Goal: Information Seeking & Learning: Understand process/instructions

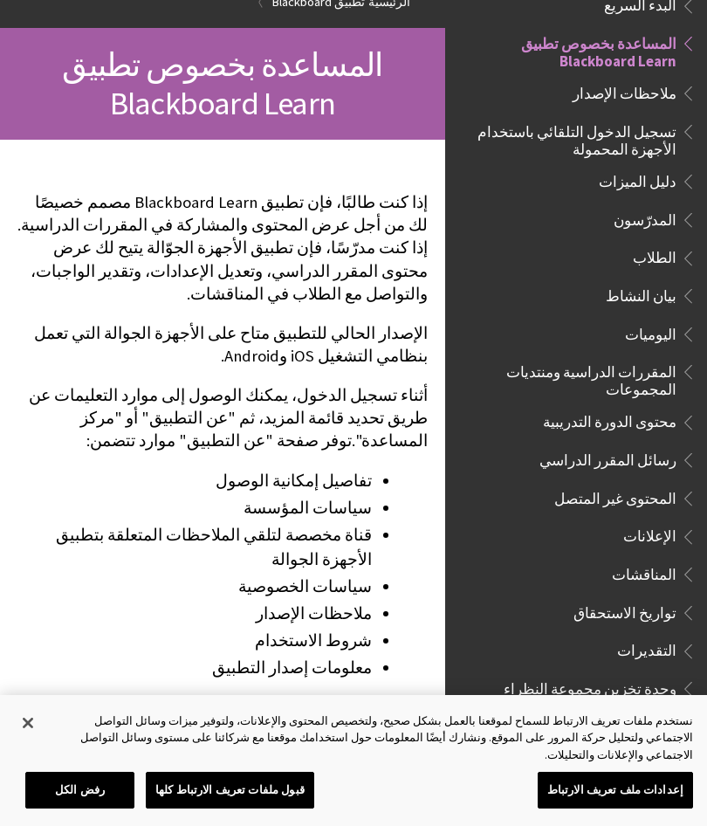
scroll to position [172, 0]
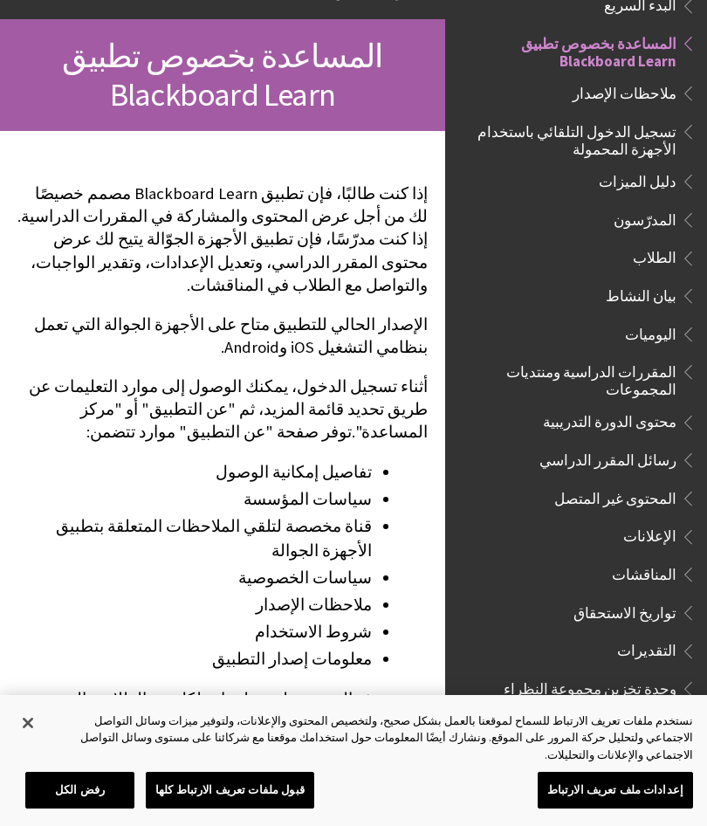
click at [346, 460] on li "تفاصيل إمكانية الوصول" at bounding box center [194, 472] width 355 height 24
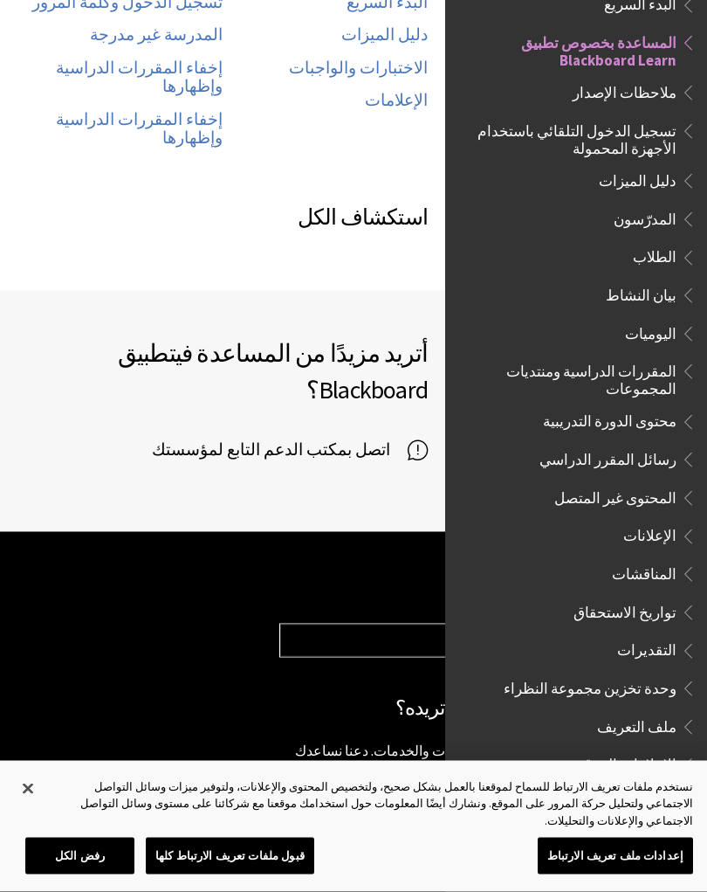
scroll to position [1165, 0]
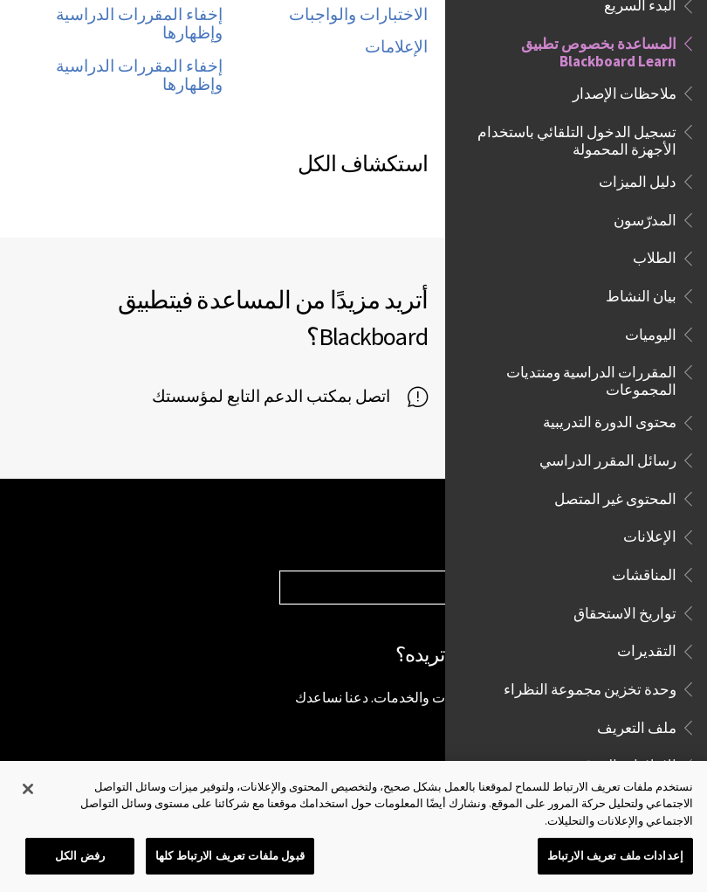
click at [389, 571] on select "Choose your product... Ally تطبيق Blackboard Blackboard Data Collaborate Commun…" at bounding box center [484, 587] width 409 height 33
select select "/ar-sa/Blackboard_App"
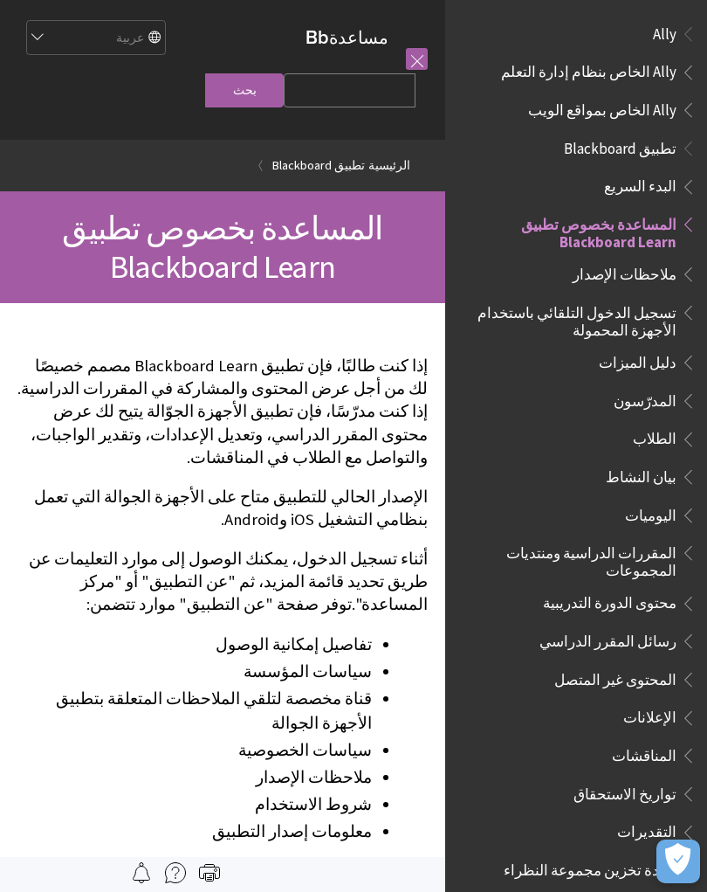
scroll to position [181, 0]
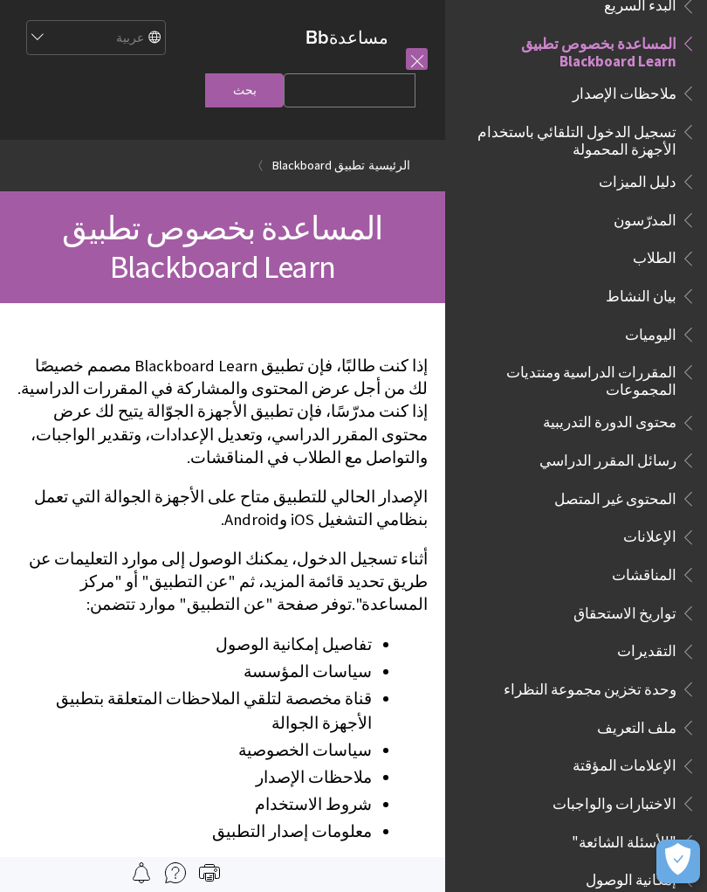
click at [632, 128] on span "تسجيل الدخول التلقائي باستخدام الأجهزة المحمولة" at bounding box center [571, 137] width 210 height 41
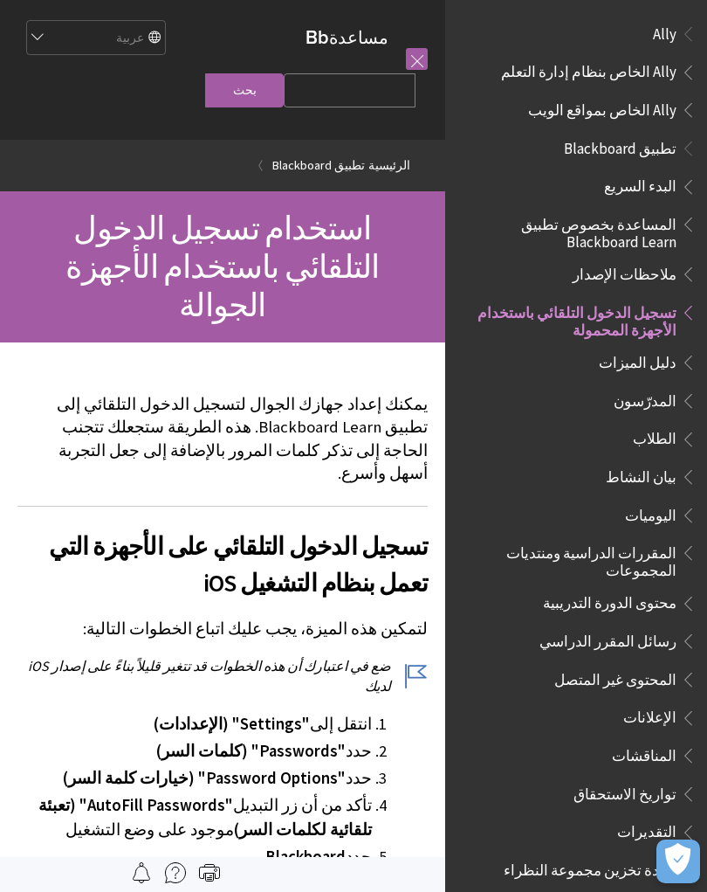
scroll to position [267, 0]
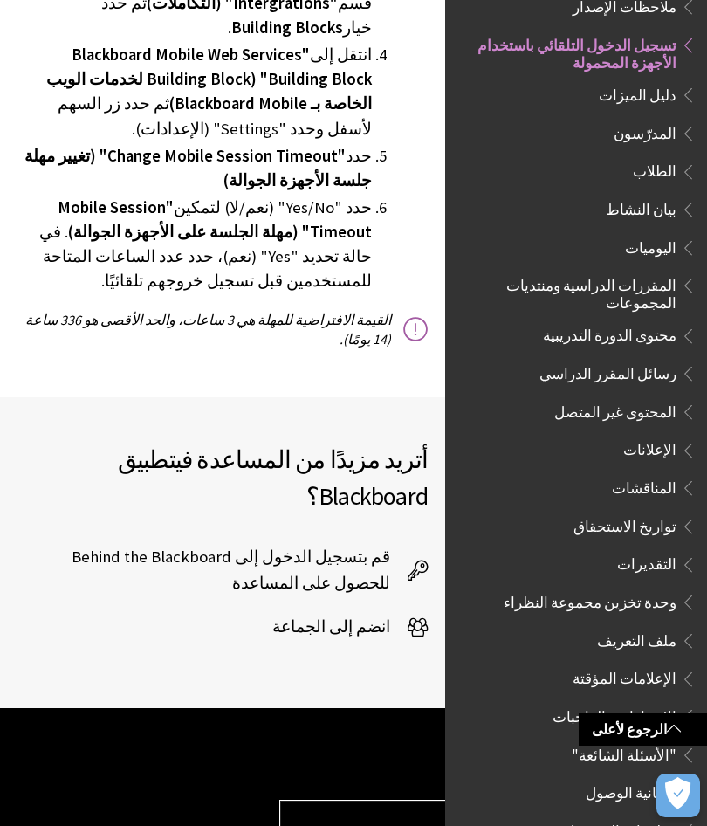
scroll to position [4172, 0]
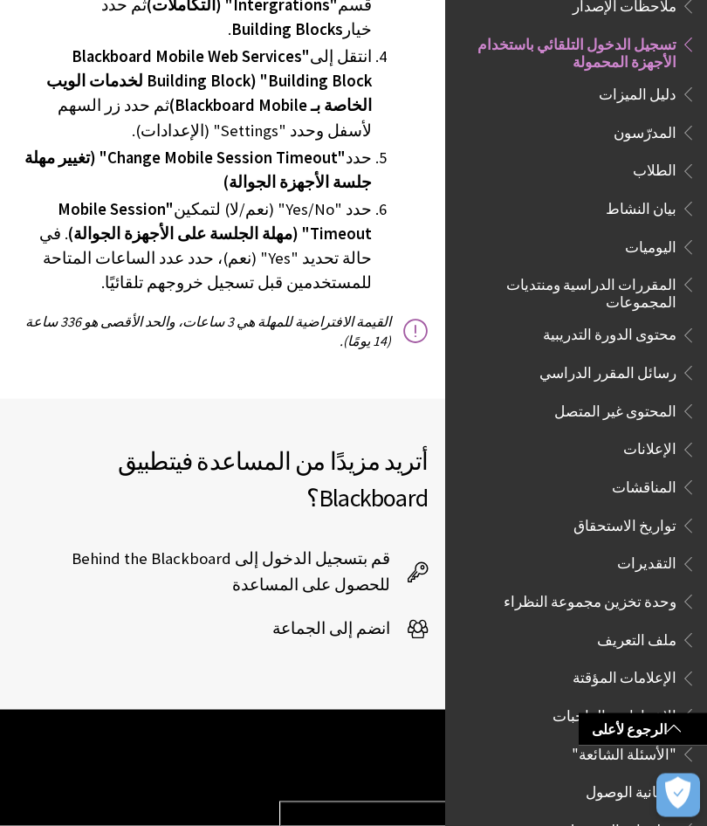
click at [247, 546] on span "قم بتسجيل الدخول إلى Behind the Blackboard للحصول على المساعدة" at bounding box center [212, 572] width 390 height 52
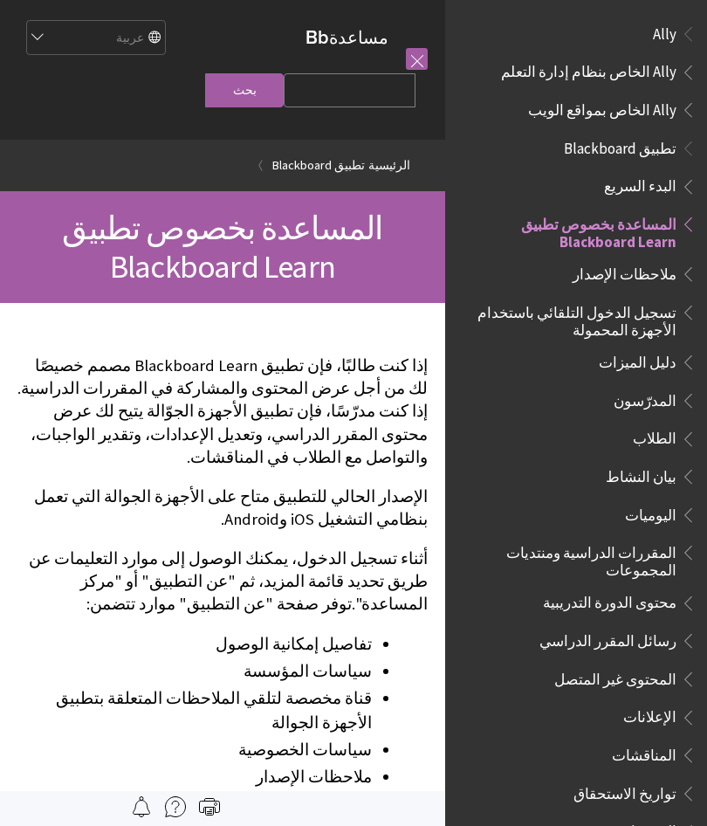
scroll to position [181, 0]
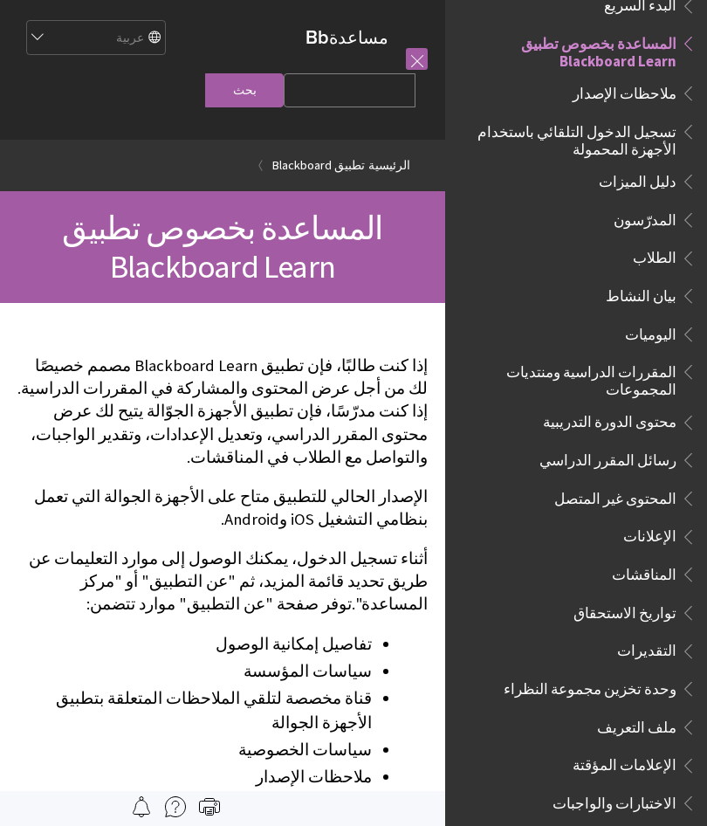
click at [663, 134] on span "تسجيل الدخول التلقائي باستخدام الأجهزة المحمولة" at bounding box center [571, 137] width 210 height 41
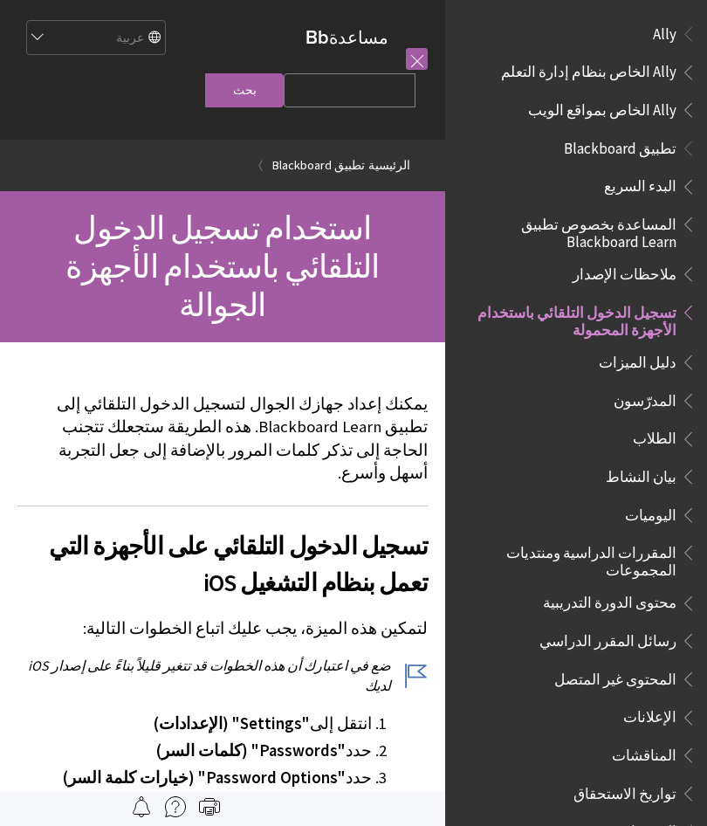
scroll to position [267, 0]
